Goal: Task Accomplishment & Management: Use online tool/utility

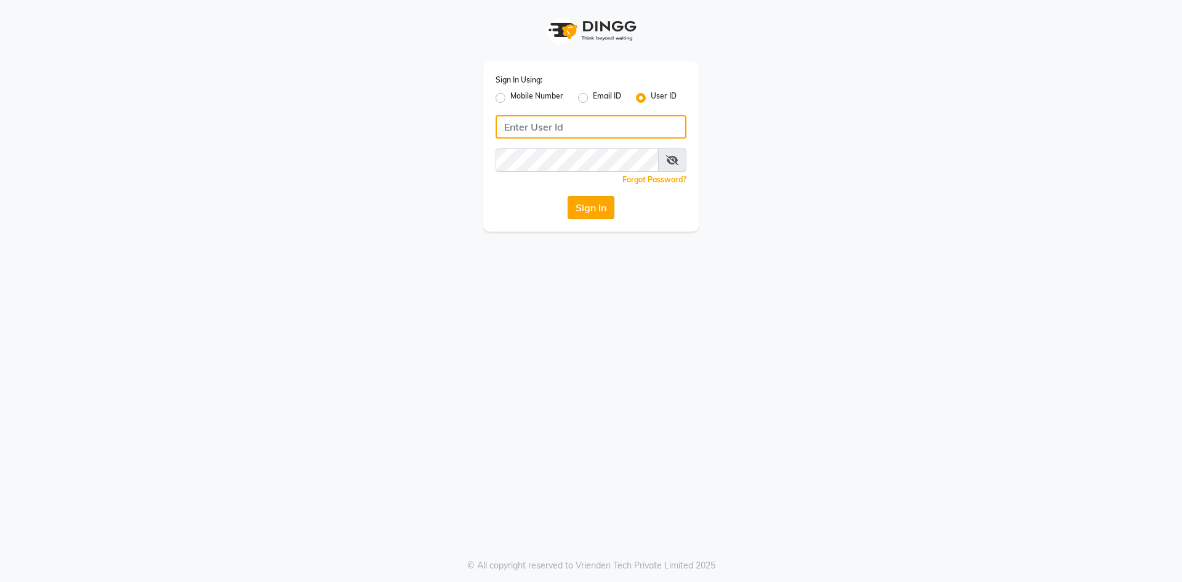
type input "salon82@"
click at [595, 204] on button "Sign In" at bounding box center [591, 207] width 47 height 23
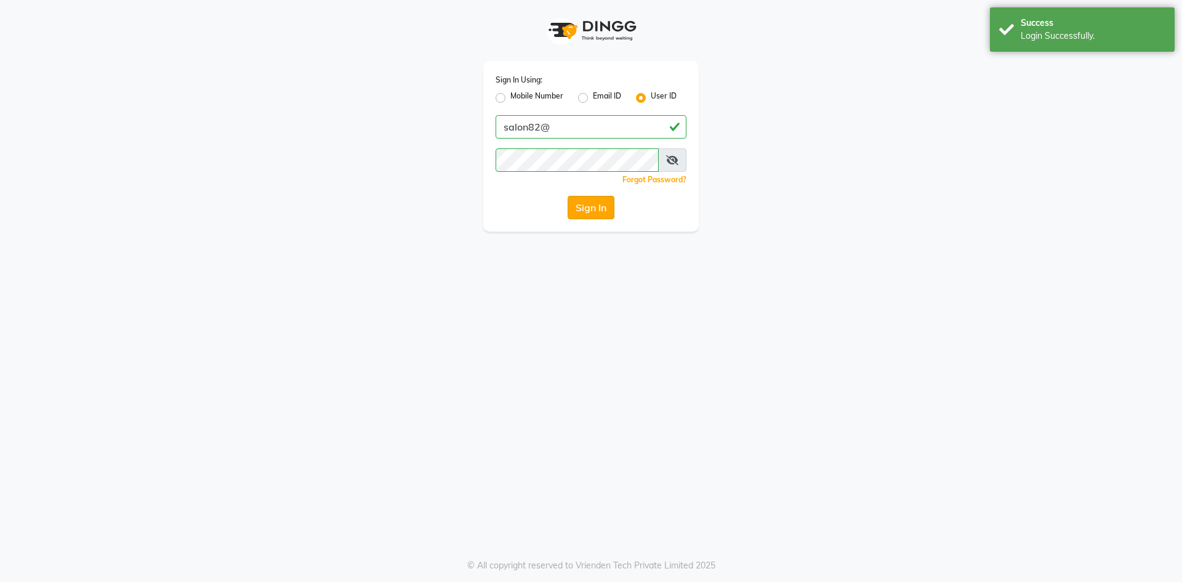
select select "service"
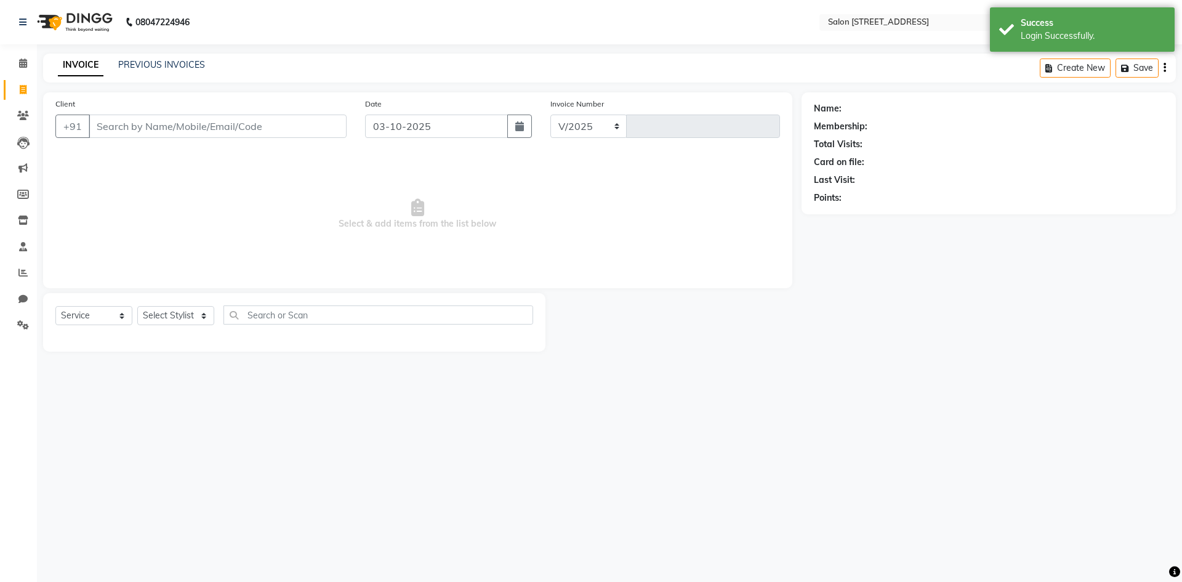
select select "en"
select select "7707"
type input "0949"
select select "P"
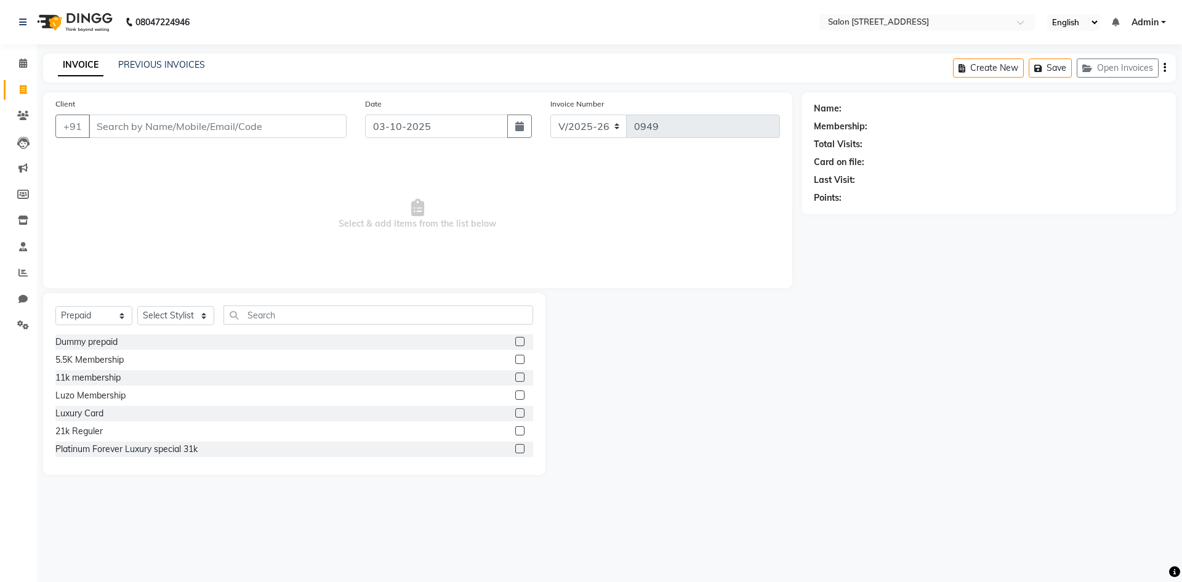
click at [883, 473] on div "Name: Membership: Total Visits: Card on file: Last Visit: Points:" at bounding box center [994, 283] width 384 height 382
